Goal: Task Accomplishment & Management: Manage account settings

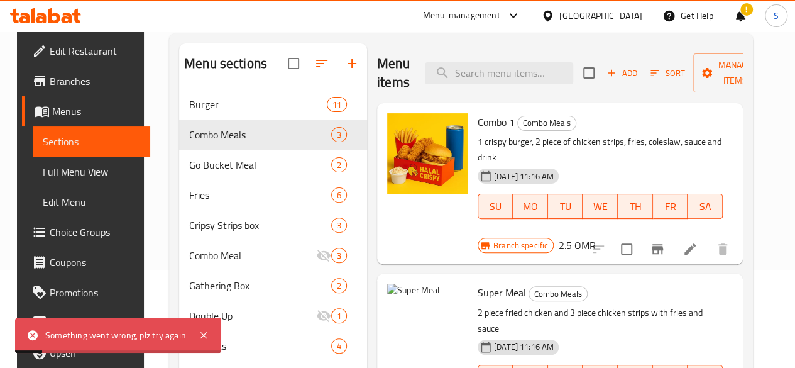
scroll to position [94, 0]
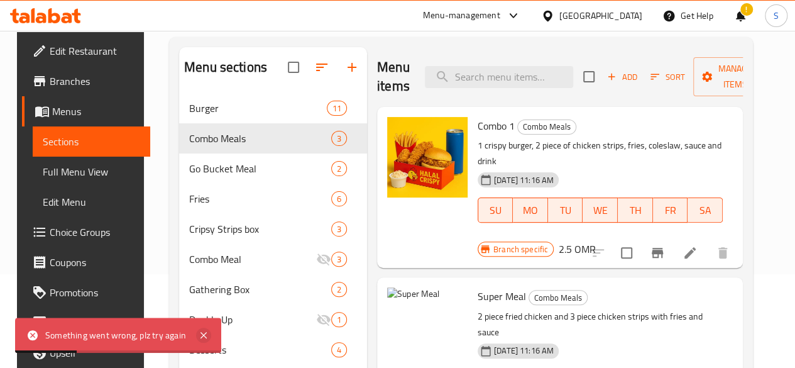
click at [202, 336] on icon at bounding box center [203, 335] width 15 height 15
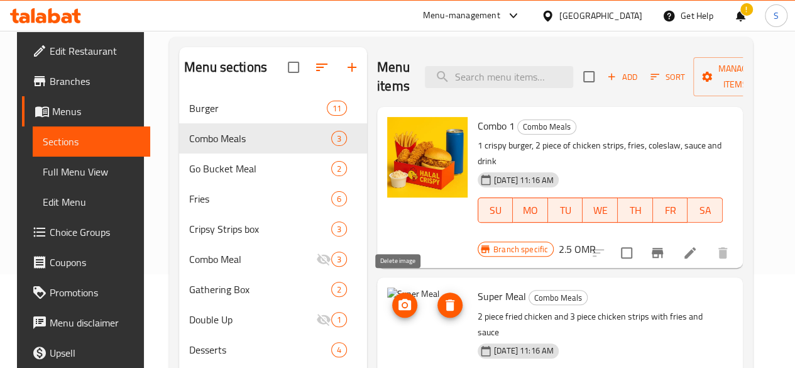
click at [438, 292] on button "delete image" at bounding box center [450, 304] width 25 height 25
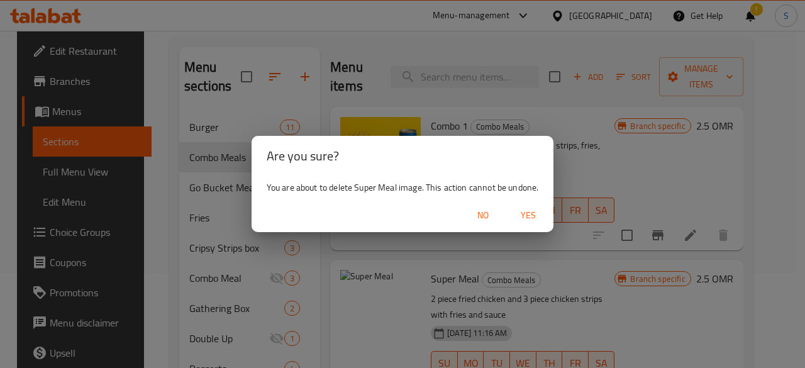
click at [529, 211] on span "Yes" at bounding box center [528, 216] width 30 height 16
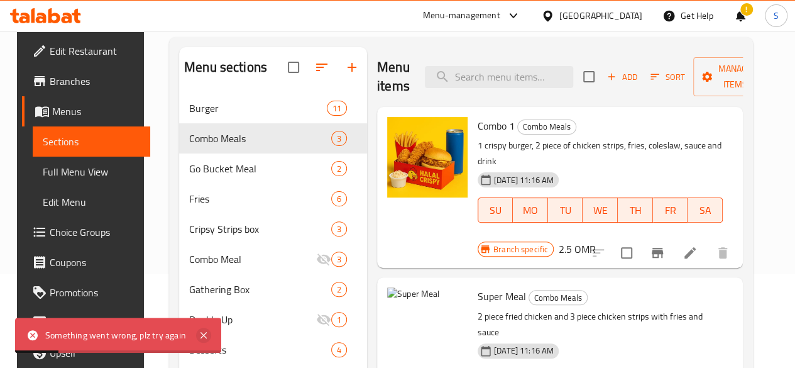
click at [200, 336] on icon at bounding box center [203, 335] width 15 height 15
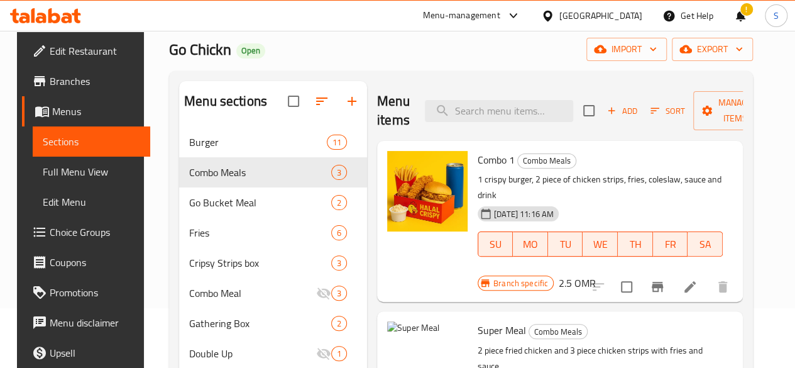
scroll to position [55, 0]
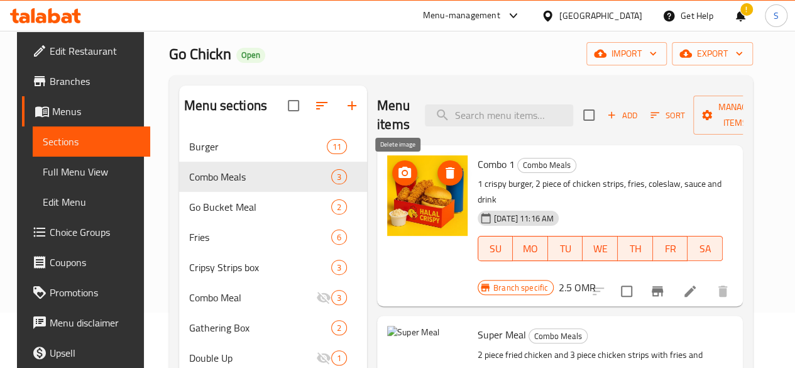
click at [446, 167] on icon "delete image" at bounding box center [450, 172] width 9 height 11
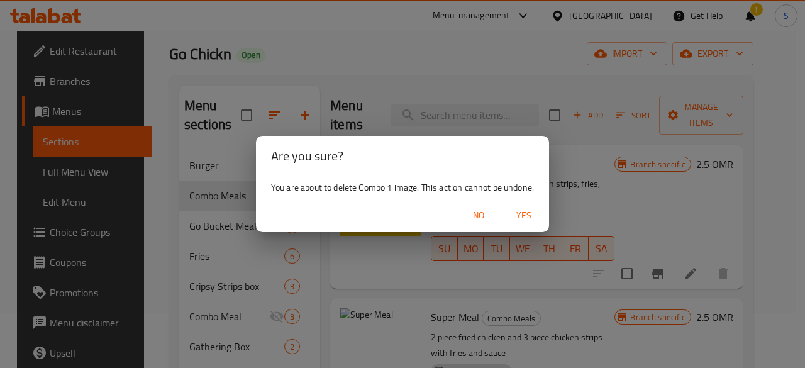
click at [515, 211] on span "Yes" at bounding box center [524, 216] width 30 height 16
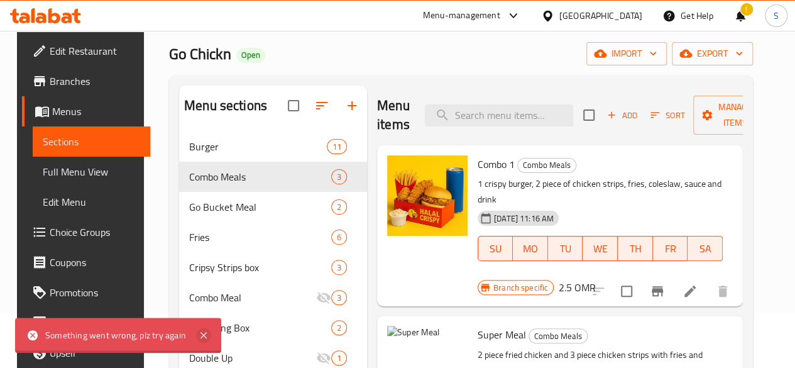
click at [203, 335] on icon at bounding box center [204, 335] width 6 height 6
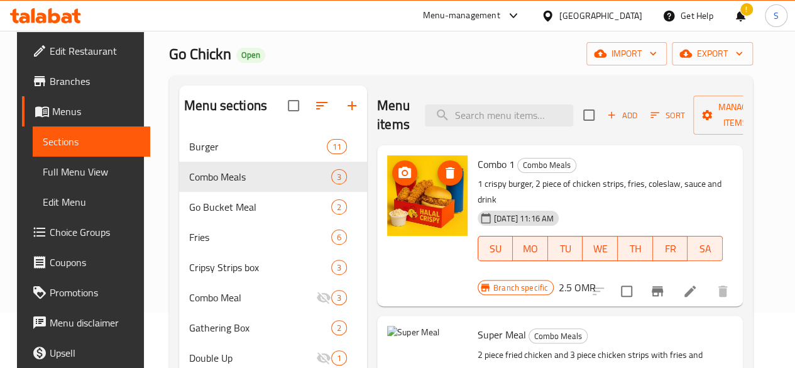
click at [446, 168] on icon "delete image" at bounding box center [450, 172] width 9 height 11
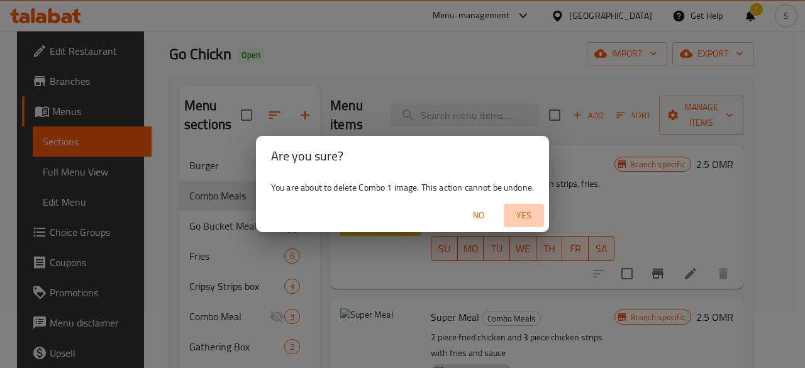
click at [523, 222] on span "Yes" at bounding box center [524, 216] width 30 height 16
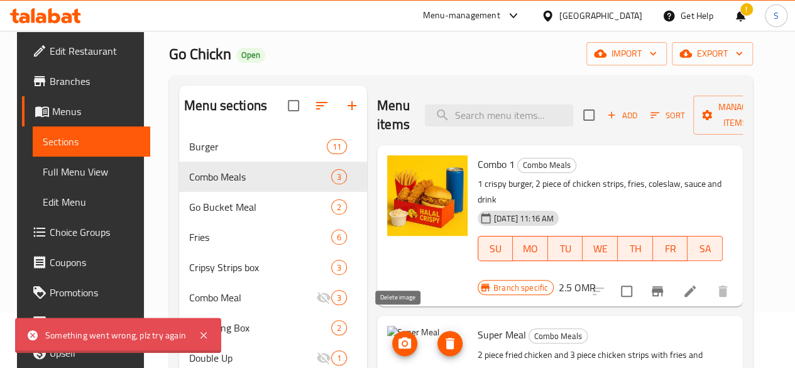
click at [446, 338] on icon "delete image" at bounding box center [450, 343] width 9 height 11
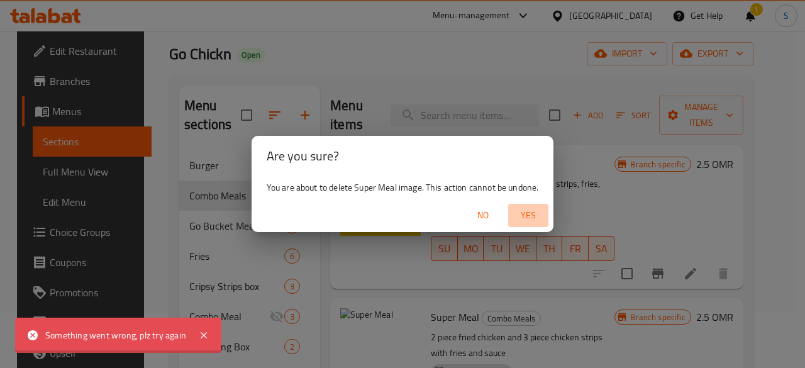
click at [527, 217] on span "Yes" at bounding box center [528, 216] width 30 height 16
